Goal: Task Accomplishment & Management: Complete application form

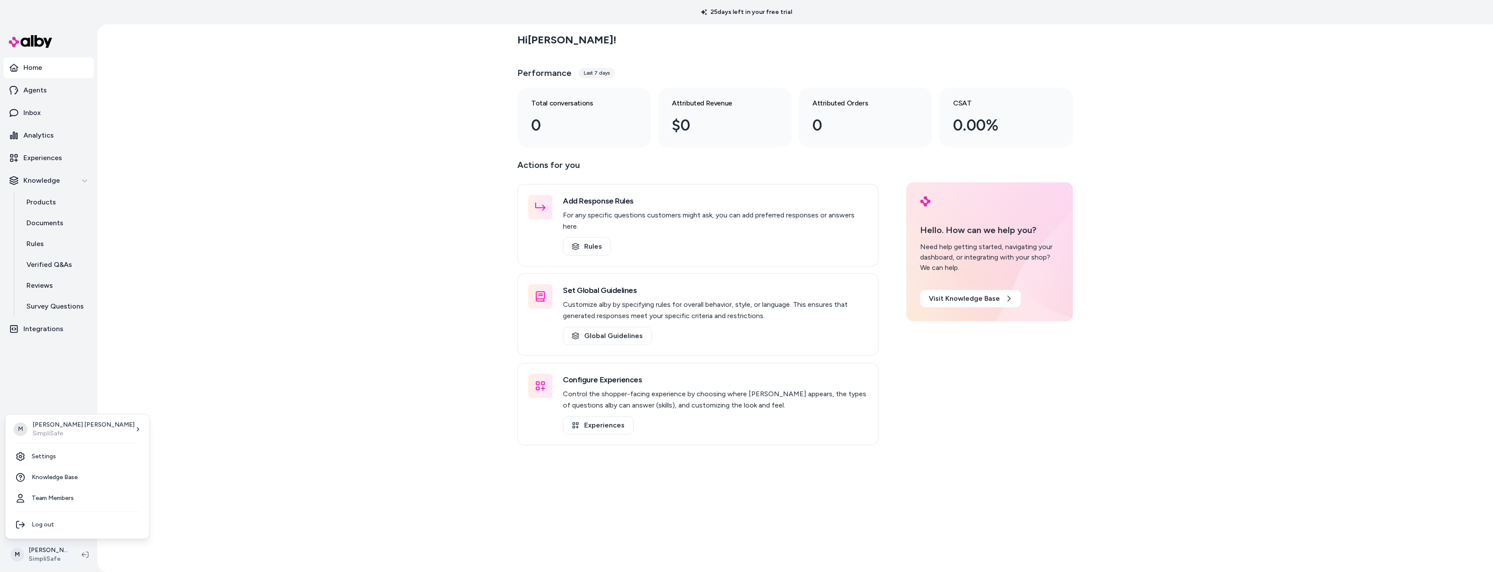
click at [40, 551] on html "25 days left in your free trial Home Agents Inbox Analytics Experiences Knowled…" at bounding box center [746, 286] width 1493 height 572
click at [50, 499] on link "Team Members" at bounding box center [77, 498] width 137 height 21
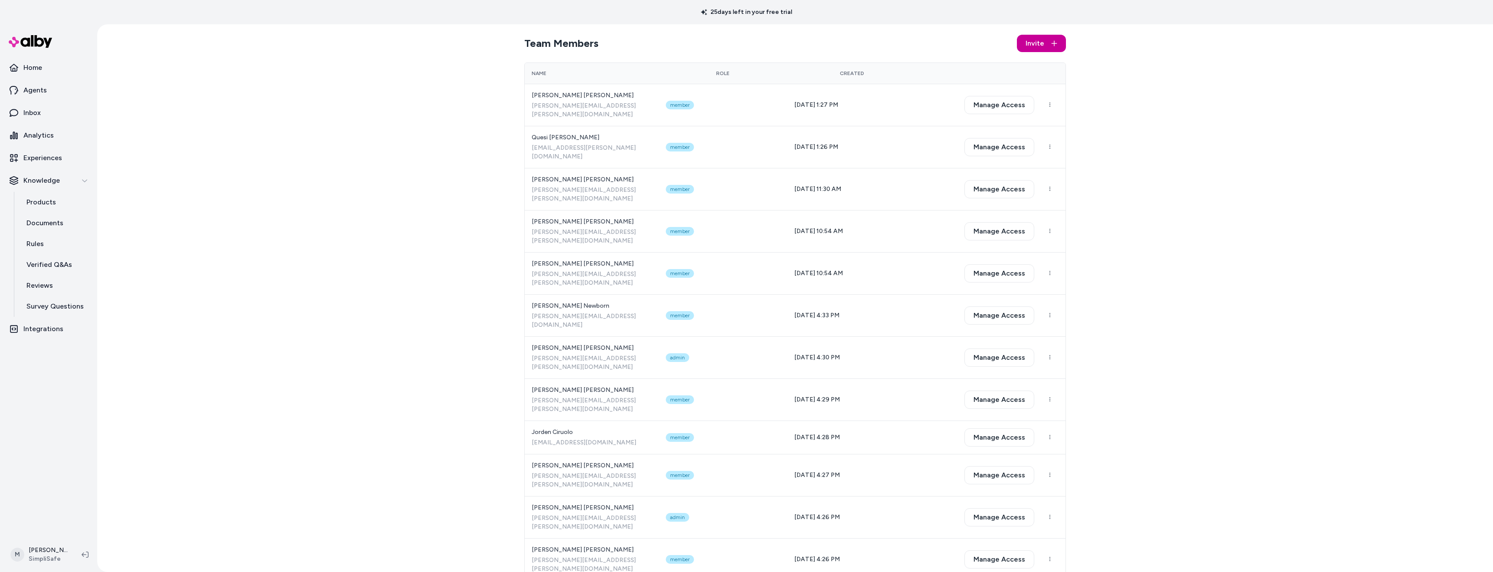
click at [1043, 39] on span "Invite" at bounding box center [1035, 43] width 19 height 10
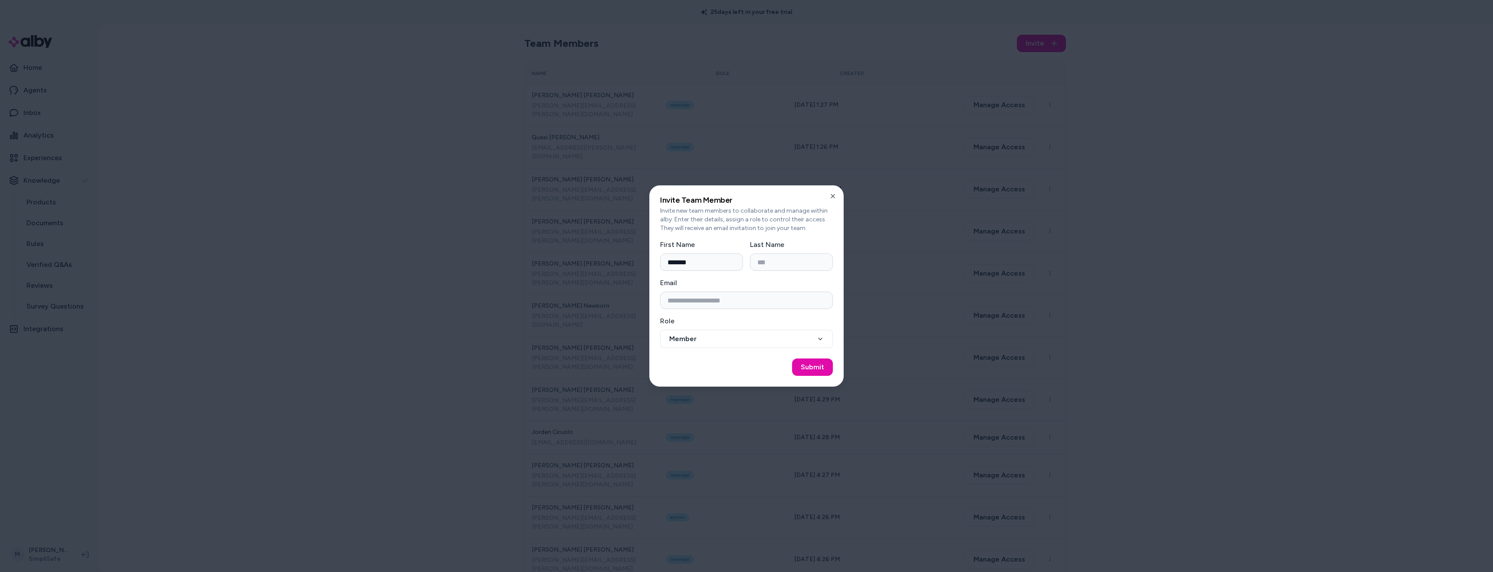
type input "*******"
type input "*****"
type input "**********"
click at [708, 342] on button "Member" at bounding box center [746, 339] width 173 height 18
click at [818, 364] on button "Submit" at bounding box center [812, 367] width 41 height 17
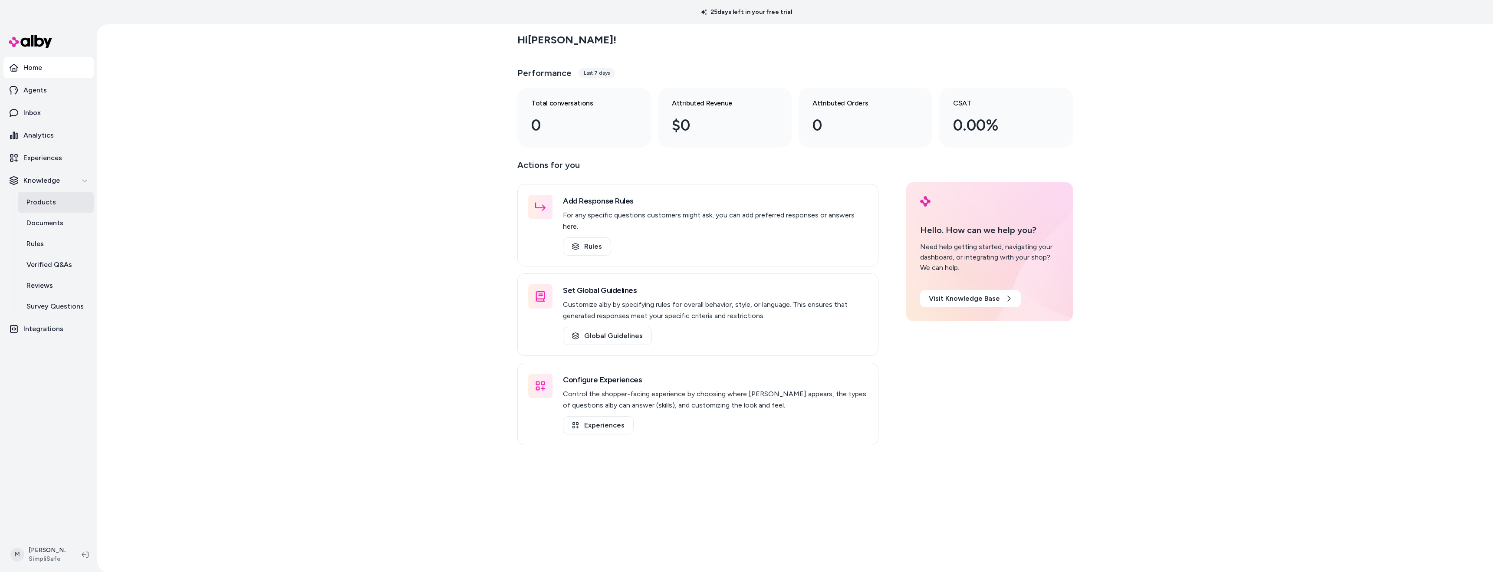
click at [55, 205] on link "Products" at bounding box center [56, 202] width 76 height 21
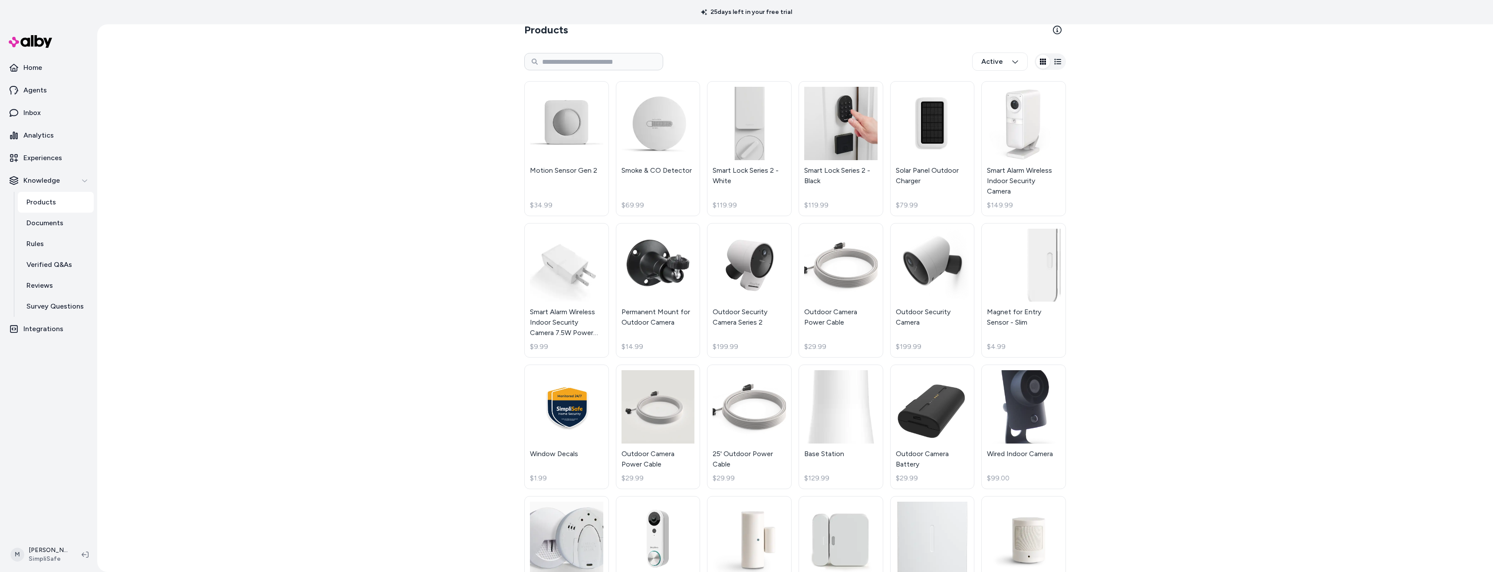
scroll to position [15, 0]
click at [66, 561] on html "25 days left in your free trial Home Agents Inbox Analytics Experiences Knowled…" at bounding box center [746, 286] width 1493 height 572
click at [69, 478] on span "Knowledge Base" at bounding box center [55, 477] width 46 height 9
click at [59, 551] on html "25 days left in your free trial Home Agents Inbox Analytics Experiences Knowled…" at bounding box center [746, 286] width 1493 height 572
click at [58, 463] on link "Settings" at bounding box center [77, 456] width 137 height 21
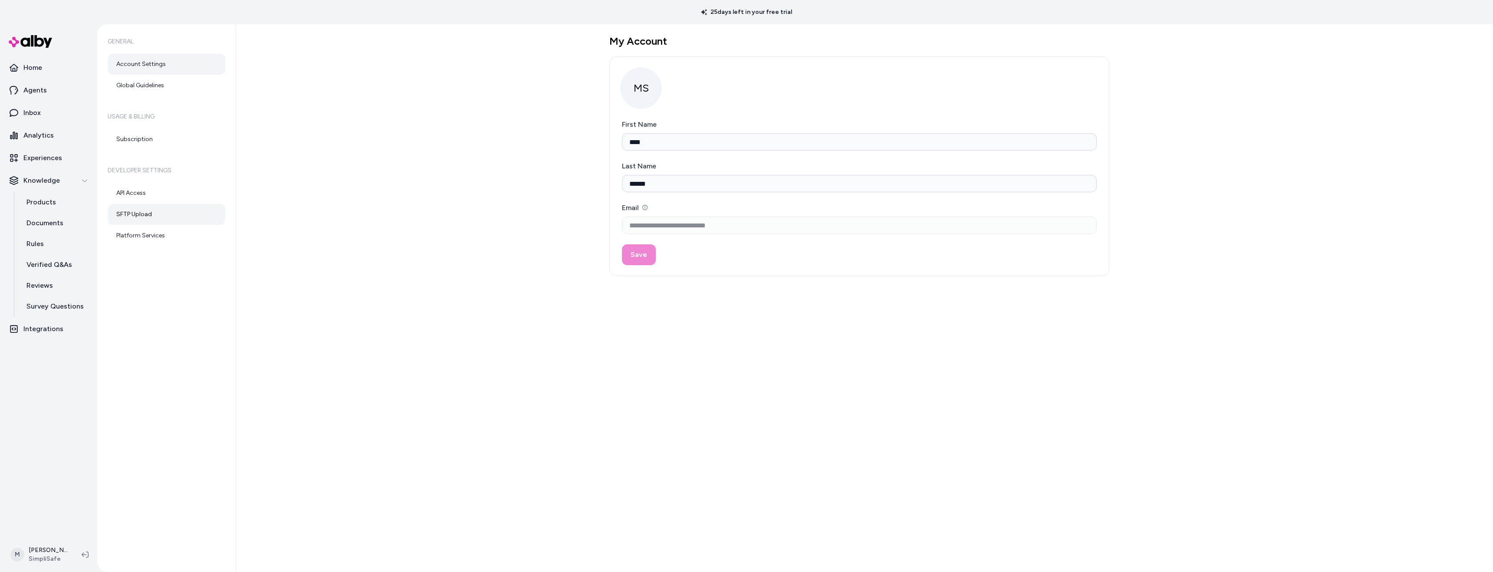
click at [156, 213] on link "SFTP Upload" at bounding box center [167, 214] width 118 height 21
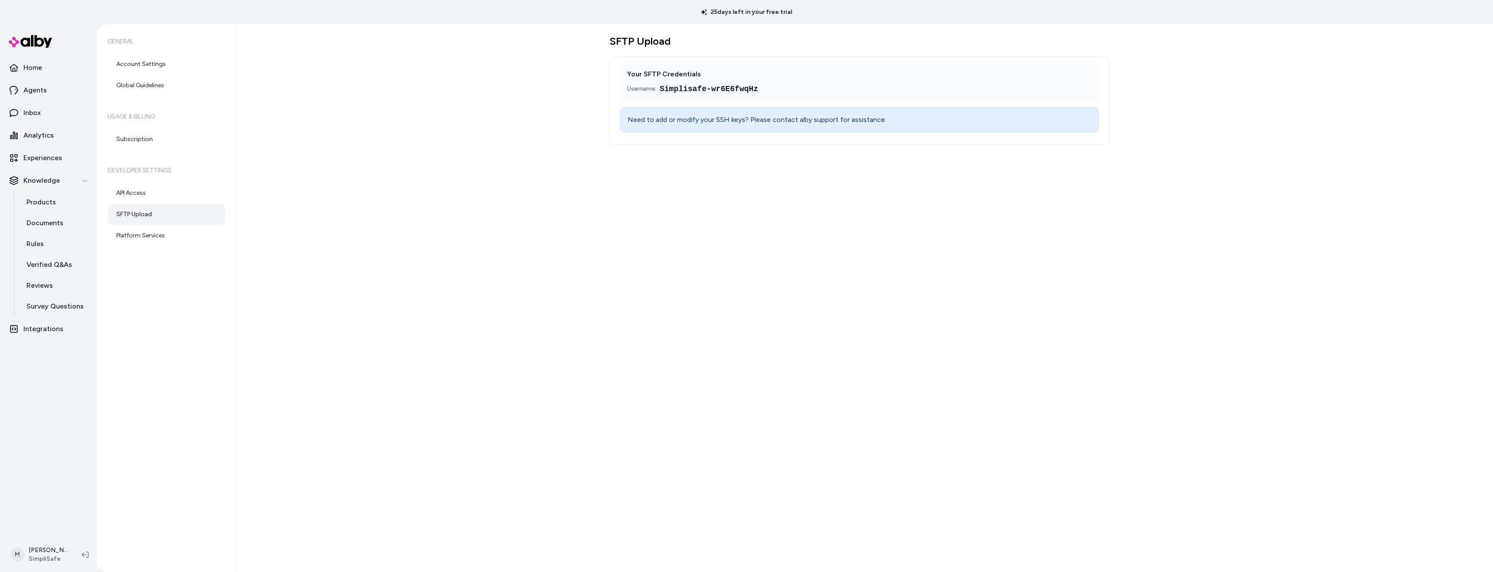
click at [739, 91] on span "Simplisafe-wr6E6fwqHz" at bounding box center [709, 89] width 99 height 12
copy span "Simplisafe-wr6E6fwqHz"
click at [46, 160] on p "Experiences" at bounding box center [42, 158] width 39 height 10
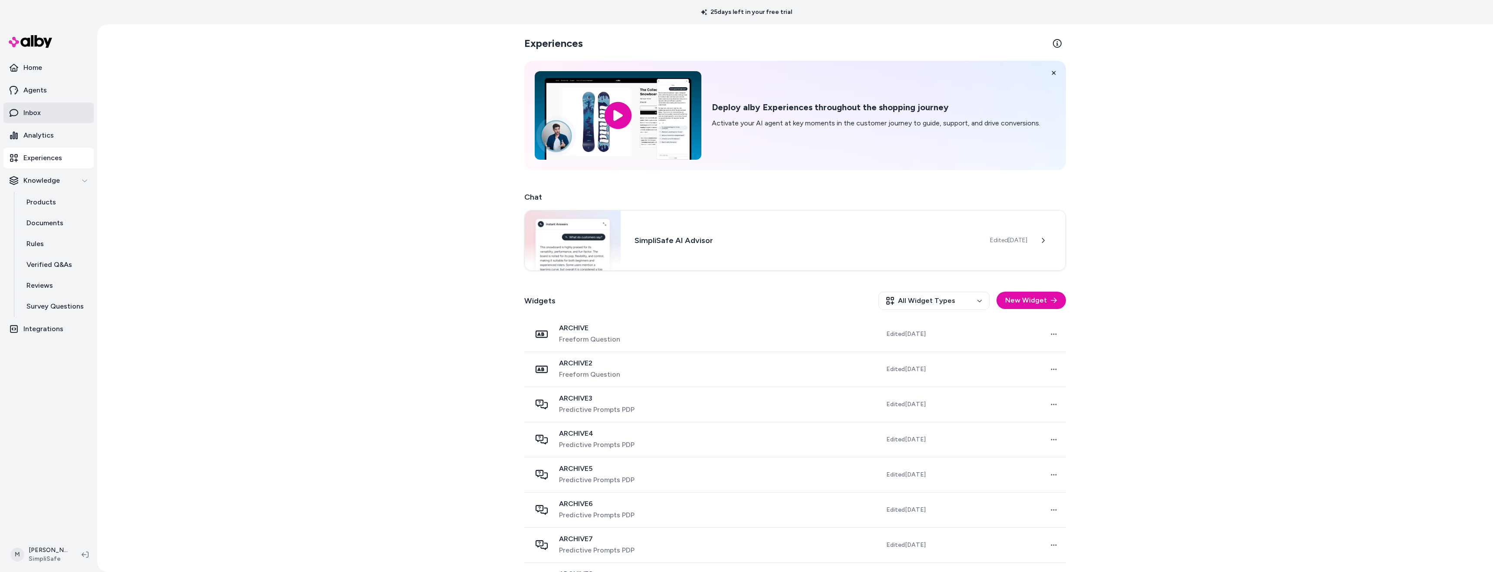
click at [40, 102] on link "Inbox" at bounding box center [48, 112] width 90 height 21
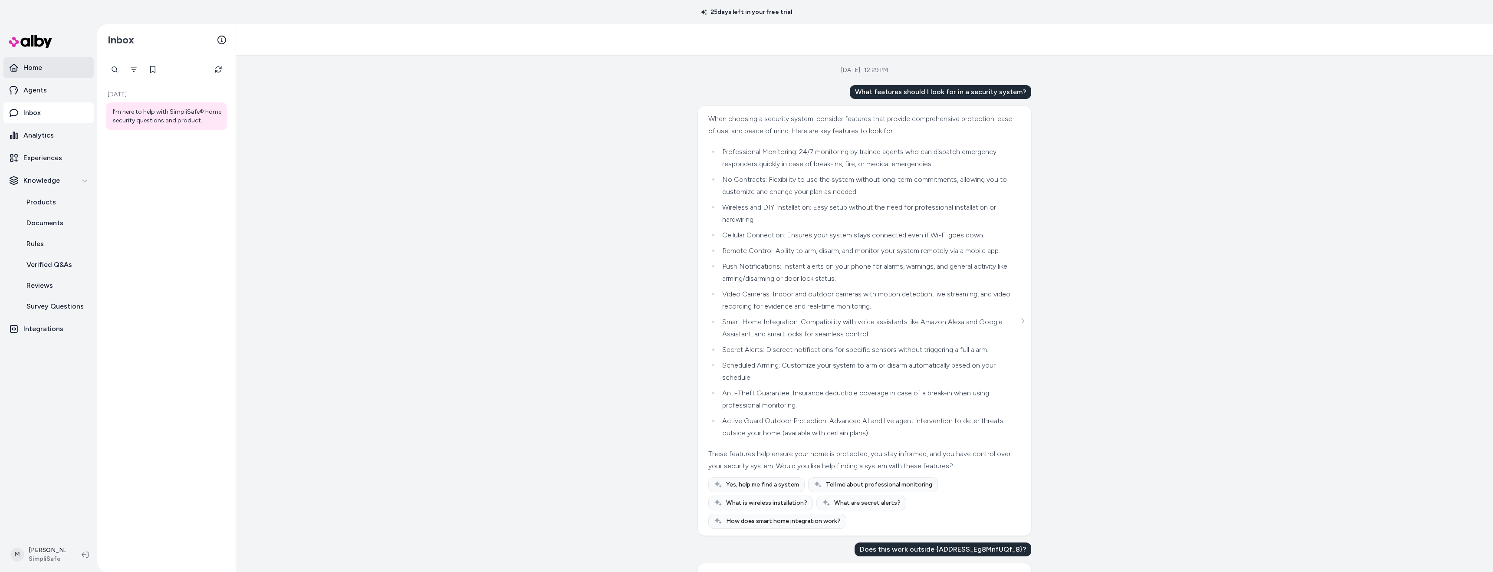
click at [36, 73] on link "Home" at bounding box center [48, 67] width 90 height 21
